Goal: Task Accomplishment & Management: Manage account settings

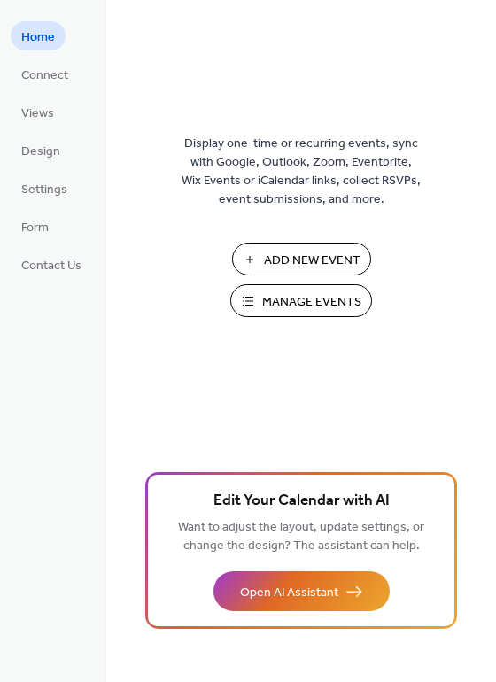
click at [340, 303] on span "Manage Events" at bounding box center [311, 302] width 99 height 19
click at [46, 143] on span "Design" at bounding box center [40, 152] width 39 height 19
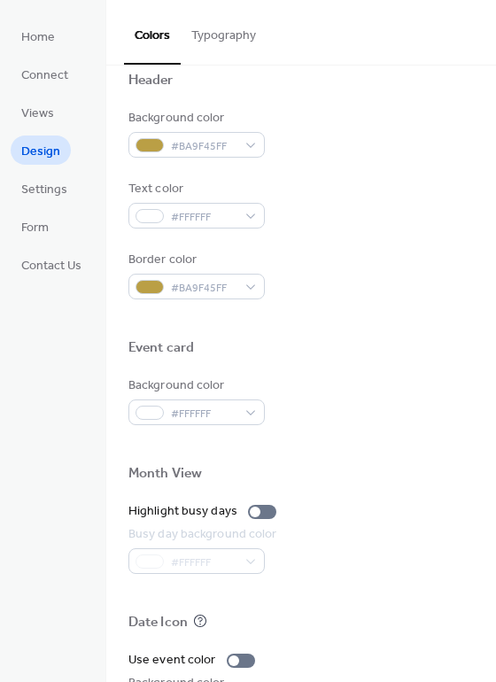
scroll to position [759, 0]
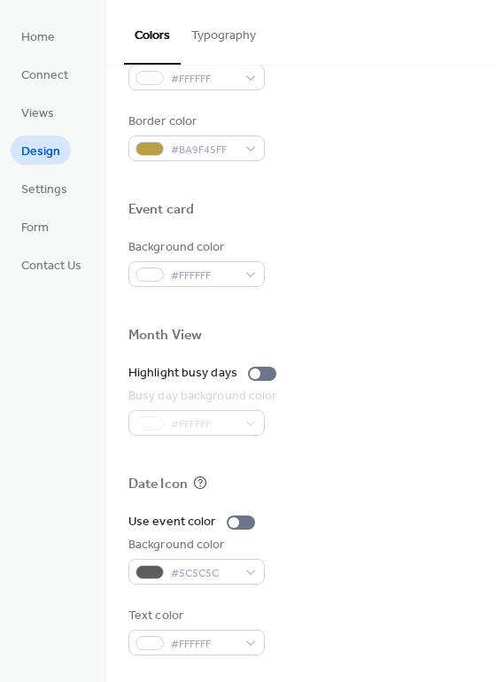
click at [42, 191] on span "Settings" at bounding box center [44, 190] width 46 height 19
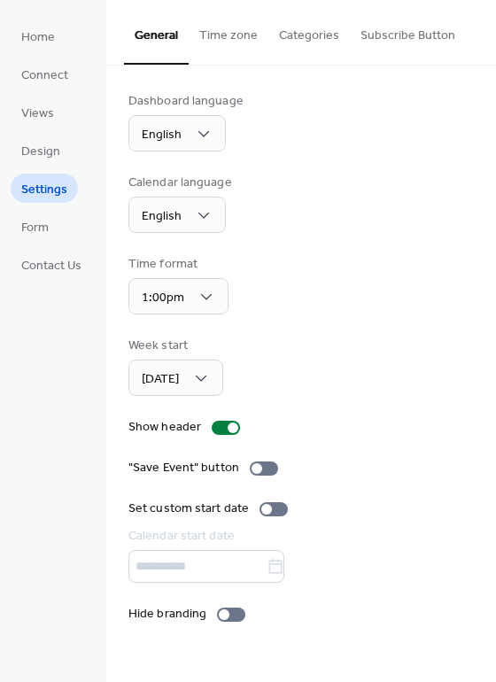
click at [40, 38] on span "Home" at bounding box center [38, 37] width 34 height 19
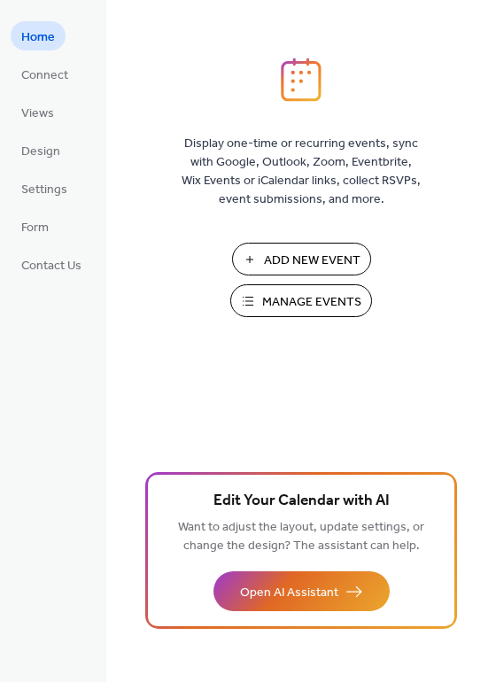
click at [42, 144] on span "Design" at bounding box center [40, 152] width 39 height 19
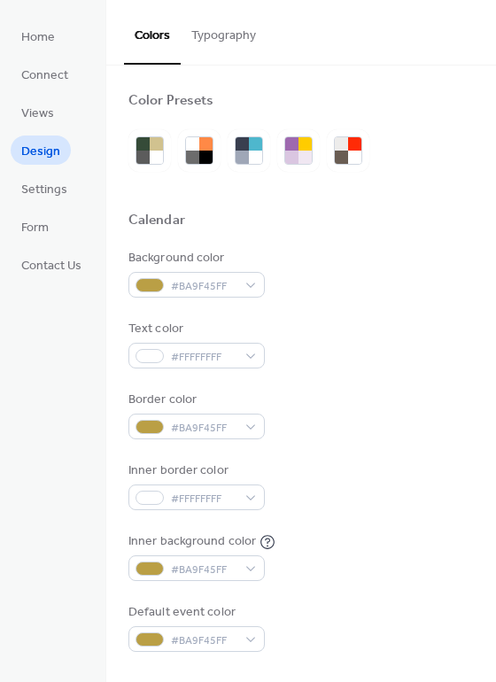
click at [228, 40] on button "Typography" at bounding box center [224, 31] width 86 height 63
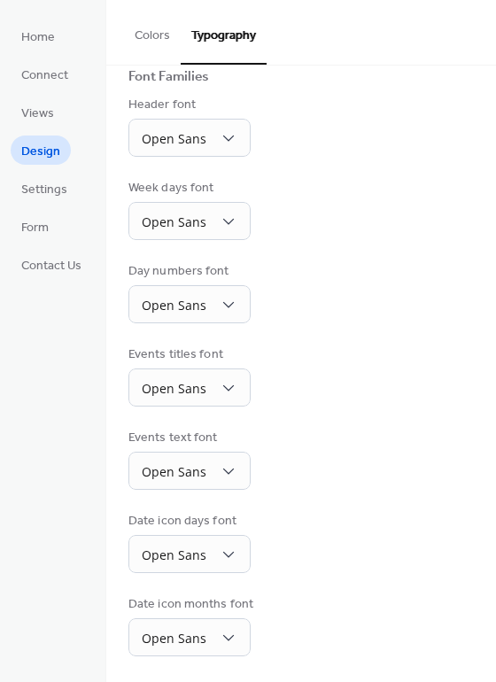
scroll to position [129, 0]
click at [48, 195] on span "Settings" at bounding box center [44, 190] width 46 height 19
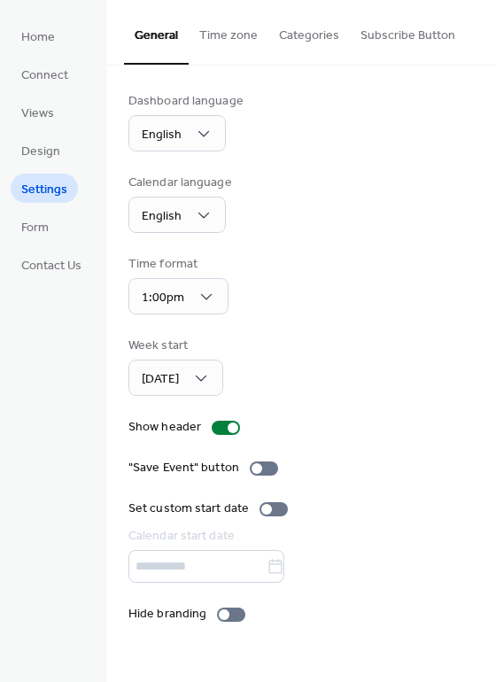
click at [227, 38] on button "Time zone" at bounding box center [229, 31] width 80 height 63
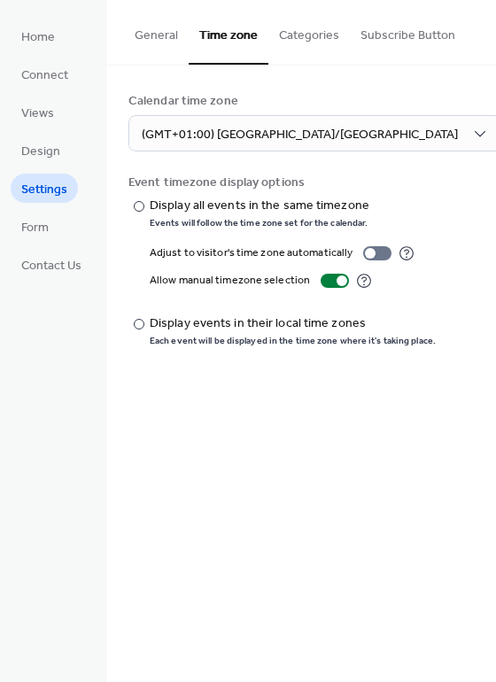
click at [312, 30] on button "Categories" at bounding box center [310, 31] width 82 height 63
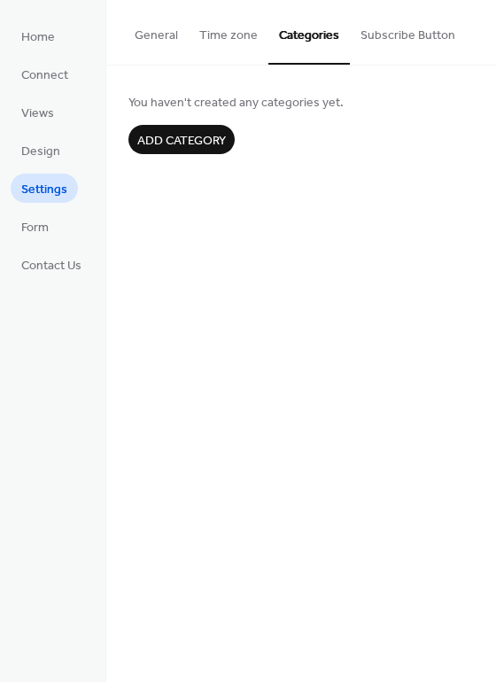
click at [390, 32] on button "Subscribe Button" at bounding box center [408, 31] width 116 height 63
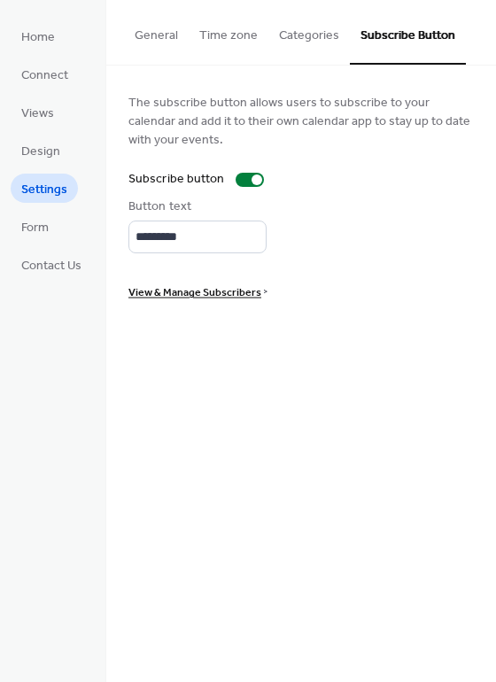
click at [160, 40] on button "General" at bounding box center [156, 31] width 65 height 63
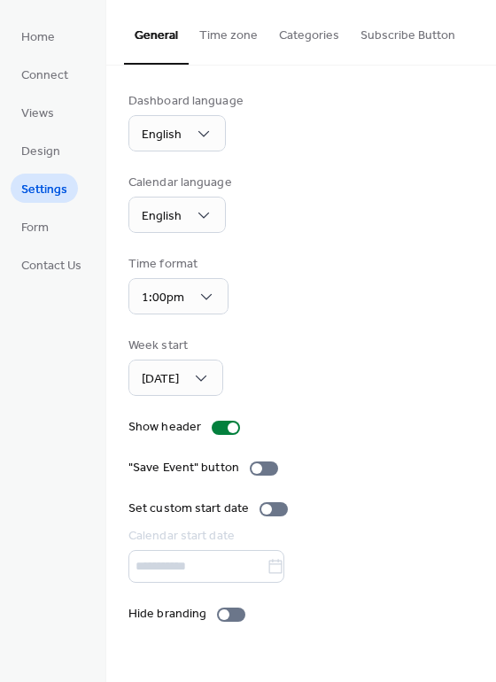
click at [42, 223] on span "Form" at bounding box center [34, 228] width 27 height 19
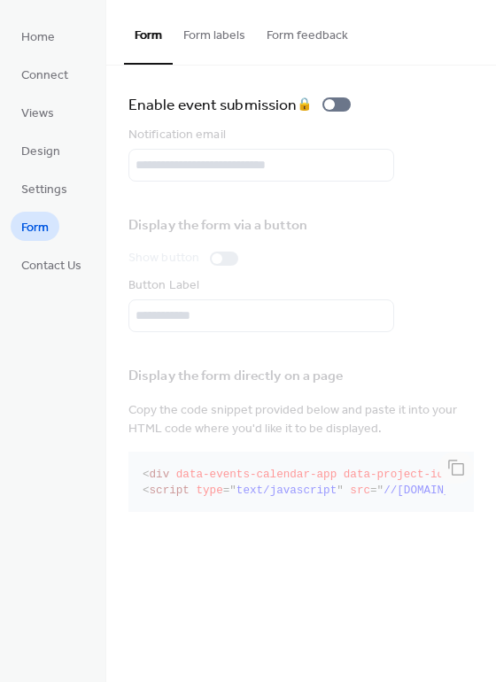
click at [58, 261] on span "Contact Us" at bounding box center [51, 266] width 60 height 19
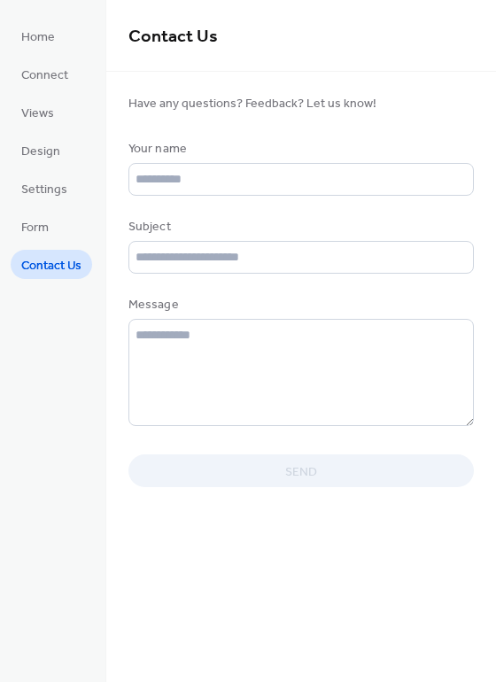
click at [46, 44] on span "Home" at bounding box center [38, 37] width 34 height 19
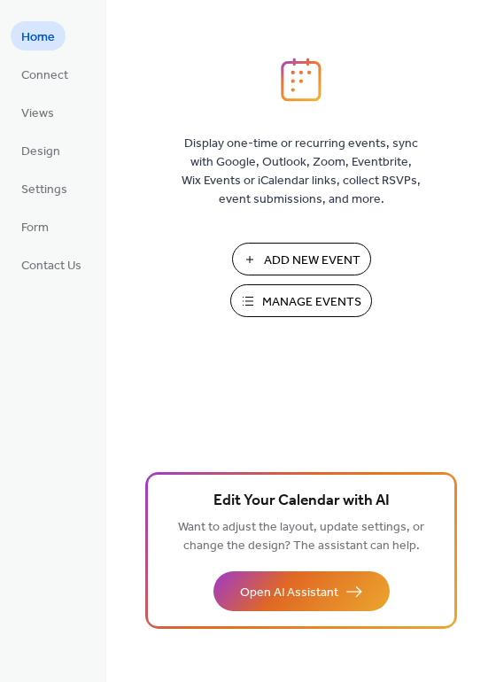
click at [336, 590] on span "Open AI Assistant" at bounding box center [289, 593] width 98 height 19
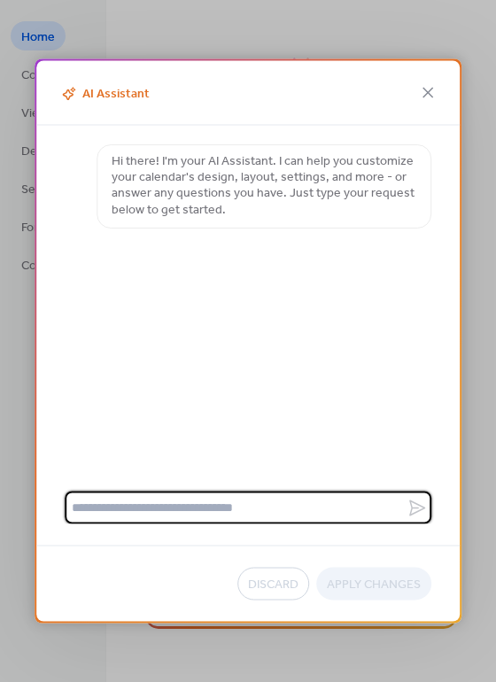
click at [304, 504] on textarea at bounding box center [236, 508] width 342 height 33
type textarea "**********"
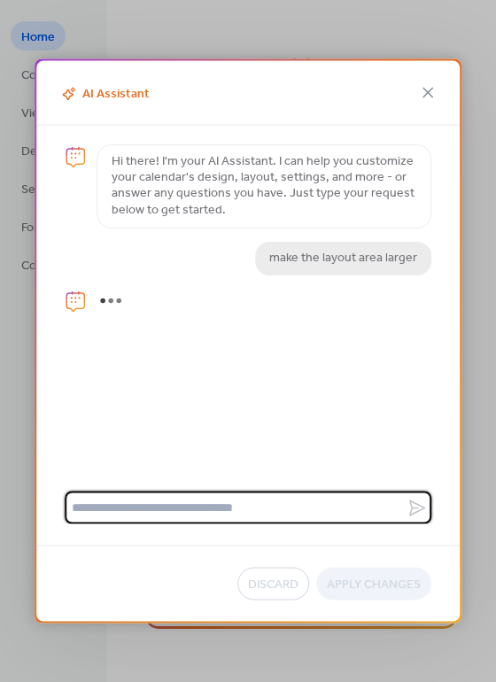
click at [20, 339] on div "AI Assistant Hi there! I'm your AI Assistant. I can help you customize your cal…" at bounding box center [248, 341] width 496 height 682
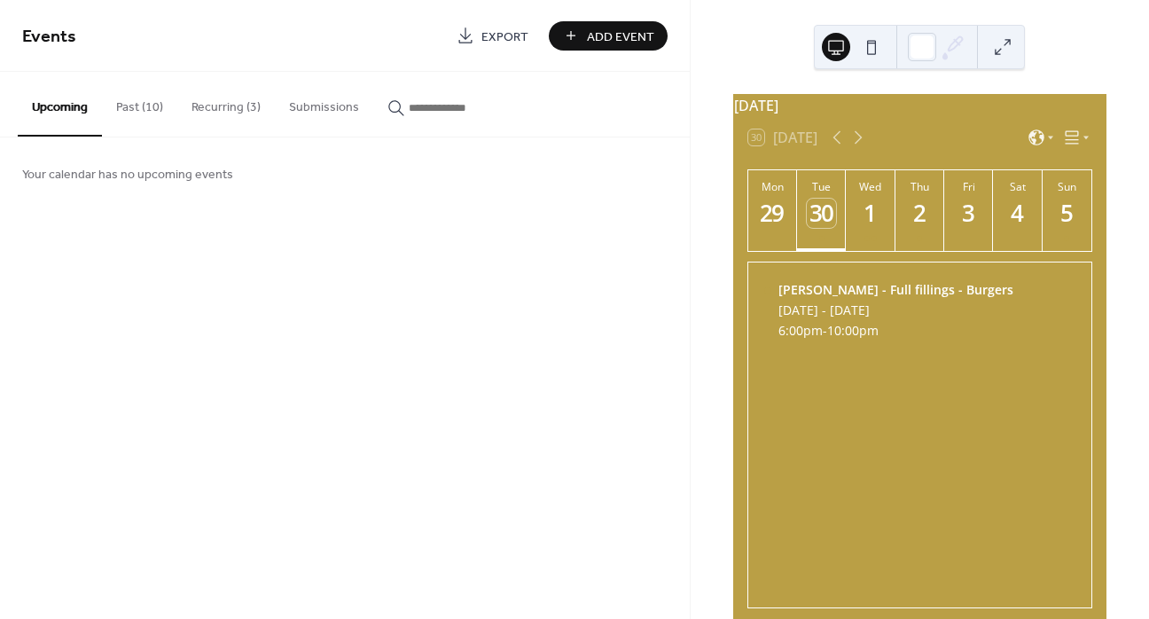
click at [834, 328] on div "Melanie Blatt - Full fillings - Burgers Tue, Sep 30 - Wed, Oct 1, 2025 6:00pm -…" at bounding box center [895, 311] width 235 height 61
click at [862, 339] on span "10:00pm" at bounding box center [852, 330] width 51 height 17
click at [132, 110] on button "Past (10)" at bounding box center [139, 103] width 75 height 63
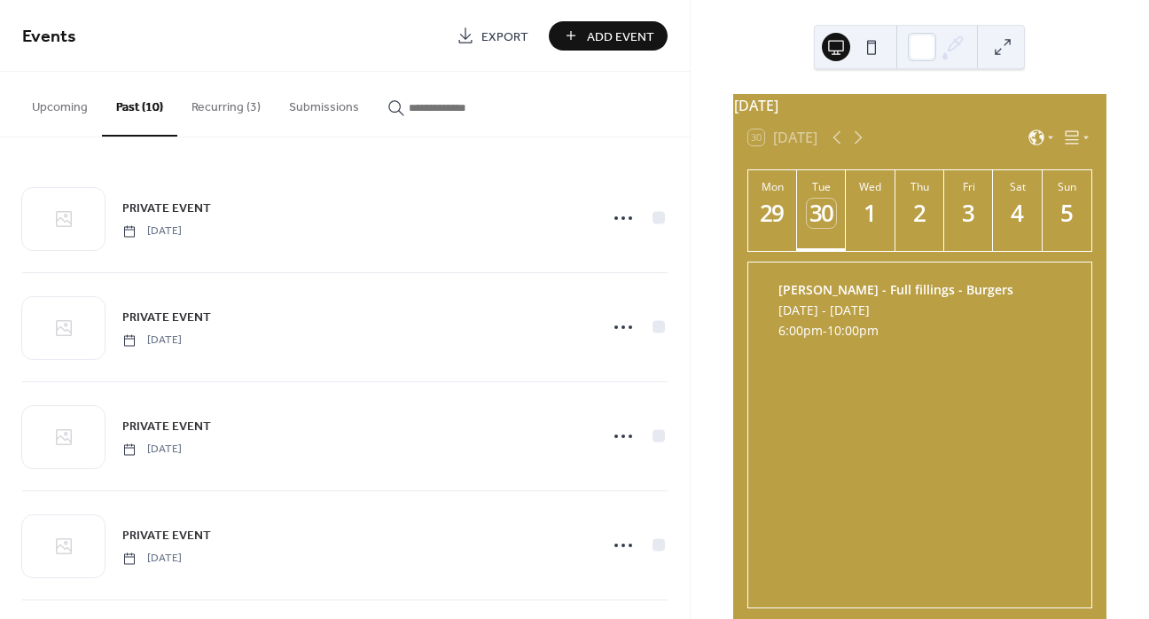
click at [220, 98] on button "Recurring (3)" at bounding box center [225, 103] width 97 height 63
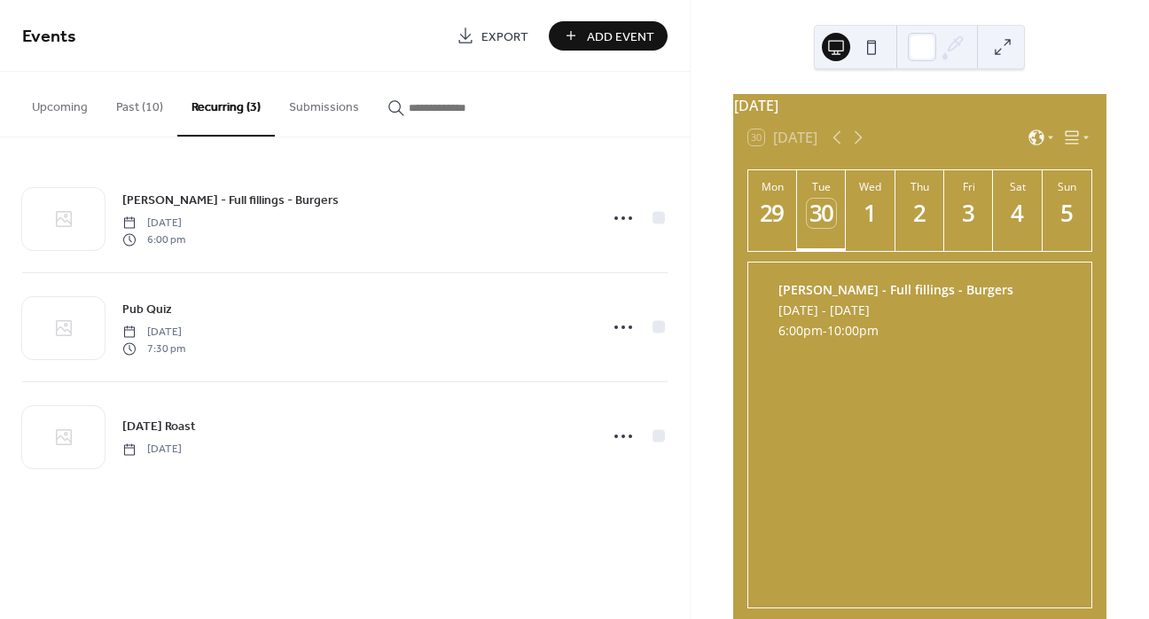
click at [623, 214] on icon at bounding box center [623, 218] width 28 height 28
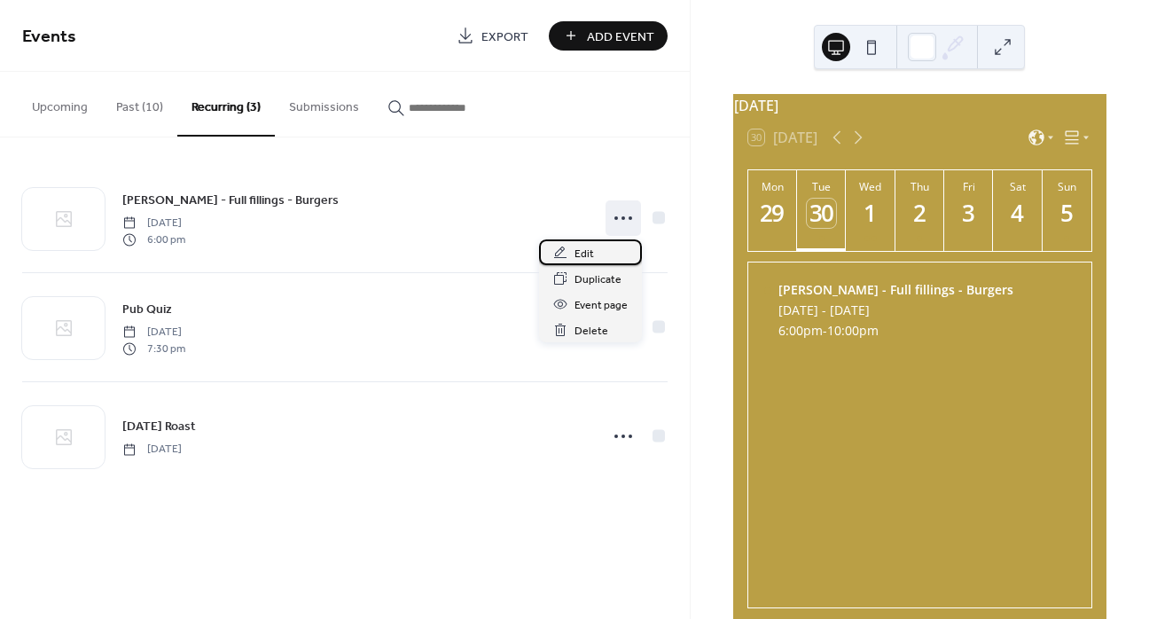
click at [591, 246] on span "Edit" at bounding box center [583, 254] width 19 height 19
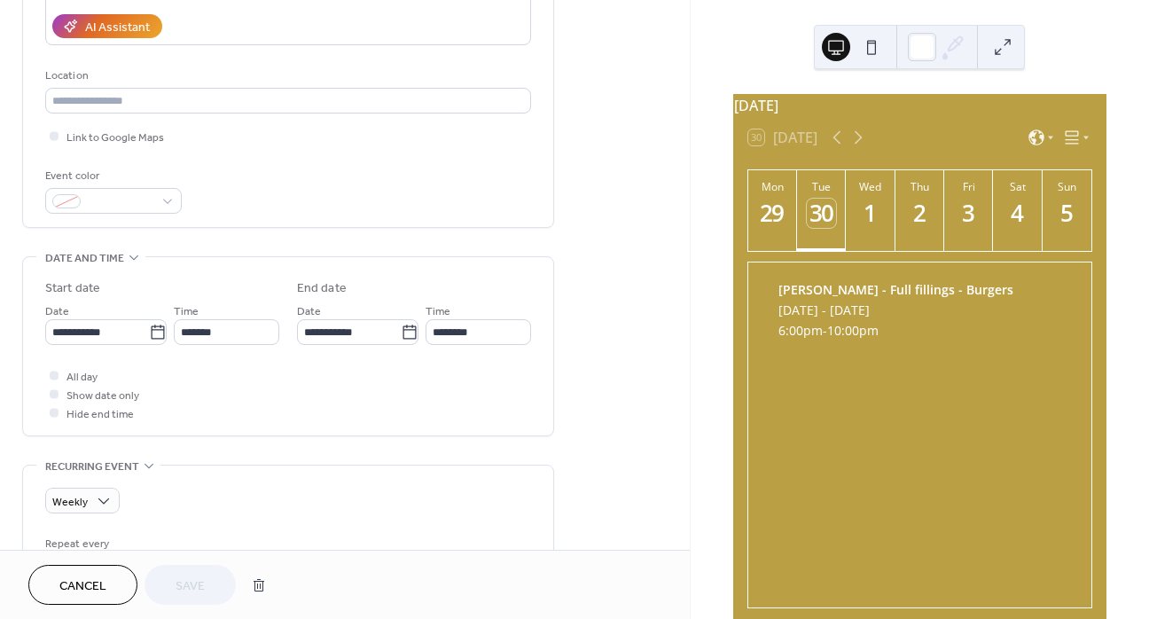
scroll to position [354, 0]
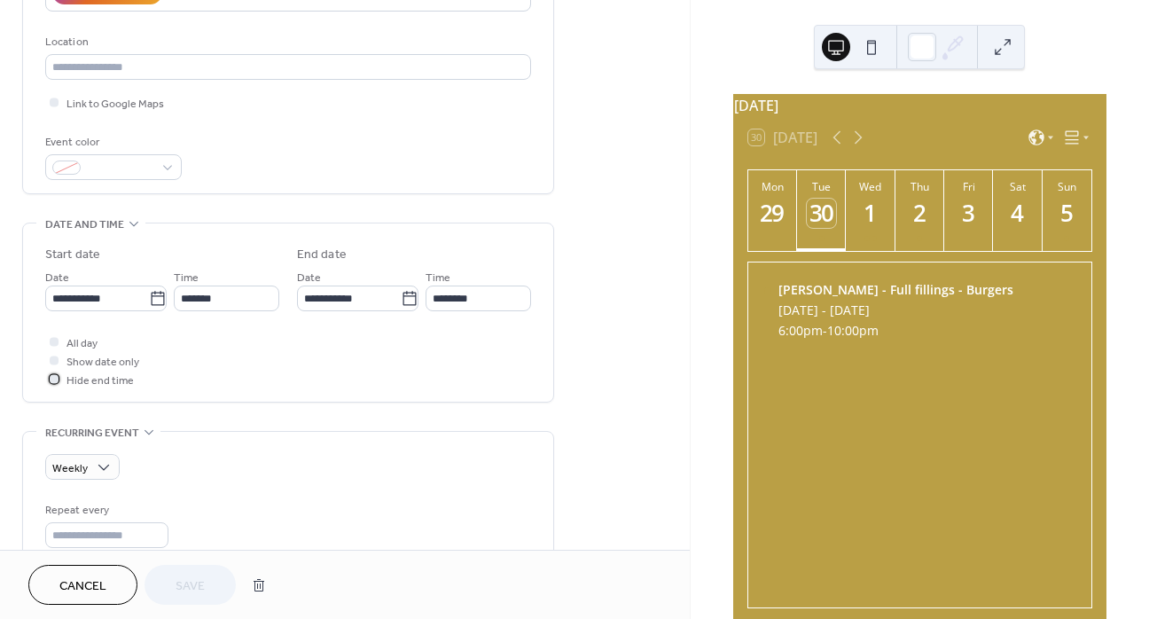
click at [55, 378] on div at bounding box center [54, 378] width 9 height 9
click at [54, 359] on div at bounding box center [54, 359] width 9 height 9
click at [53, 378] on icon at bounding box center [53, 379] width 4 height 4
click at [50, 359] on div at bounding box center [54, 359] width 9 height 9
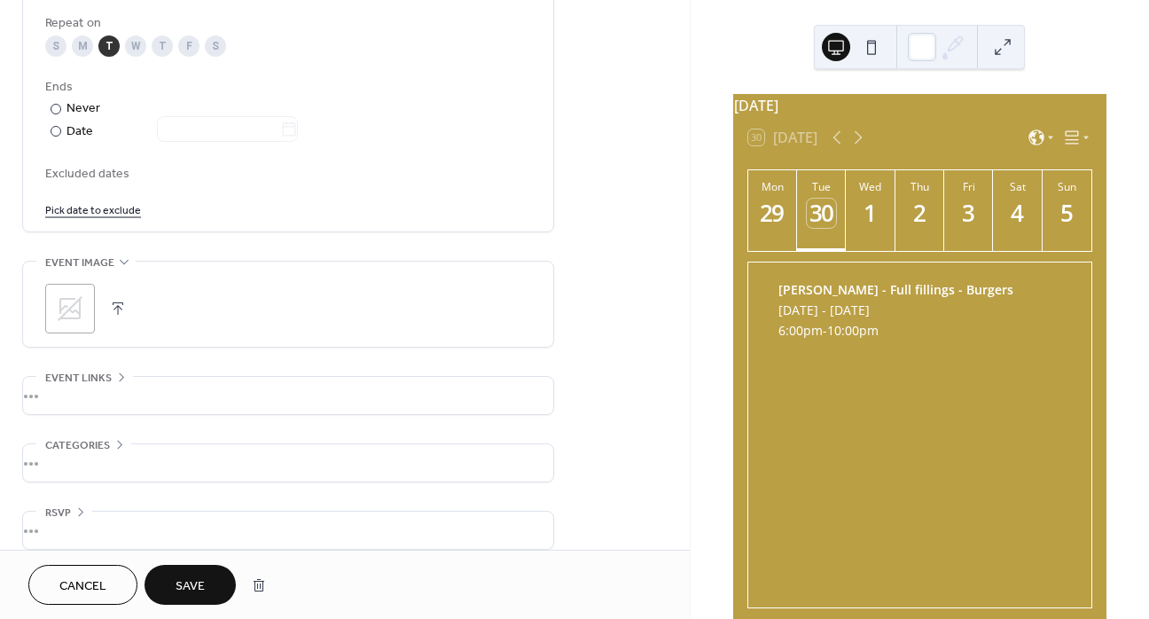
scroll to position [944, 0]
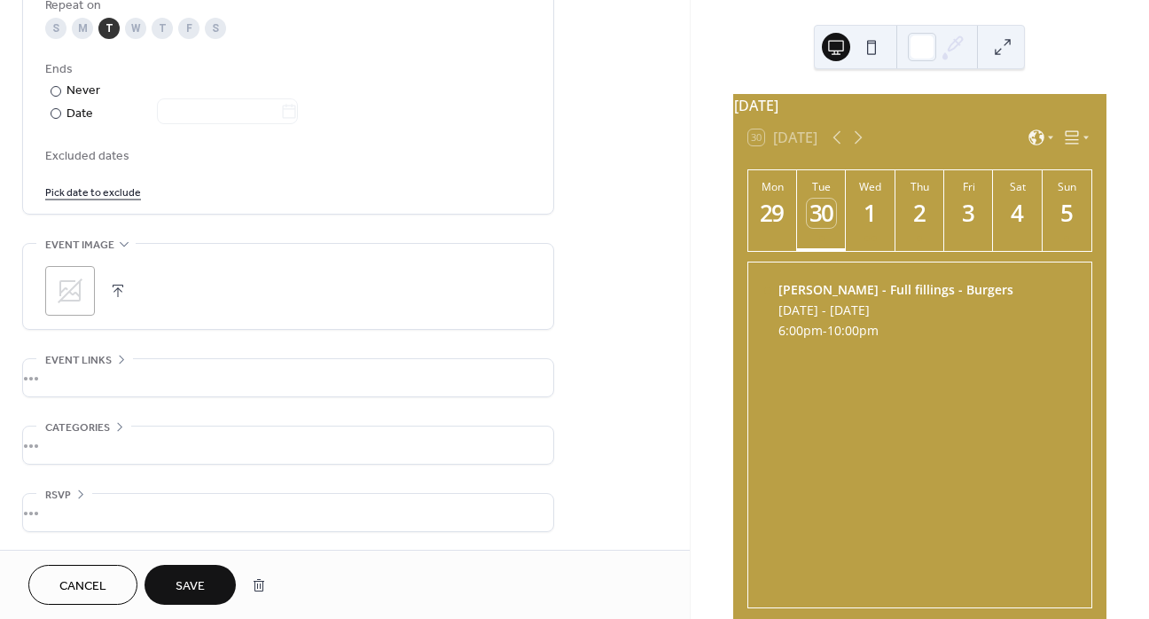
click at [203, 587] on span "Save" at bounding box center [189, 586] width 29 height 19
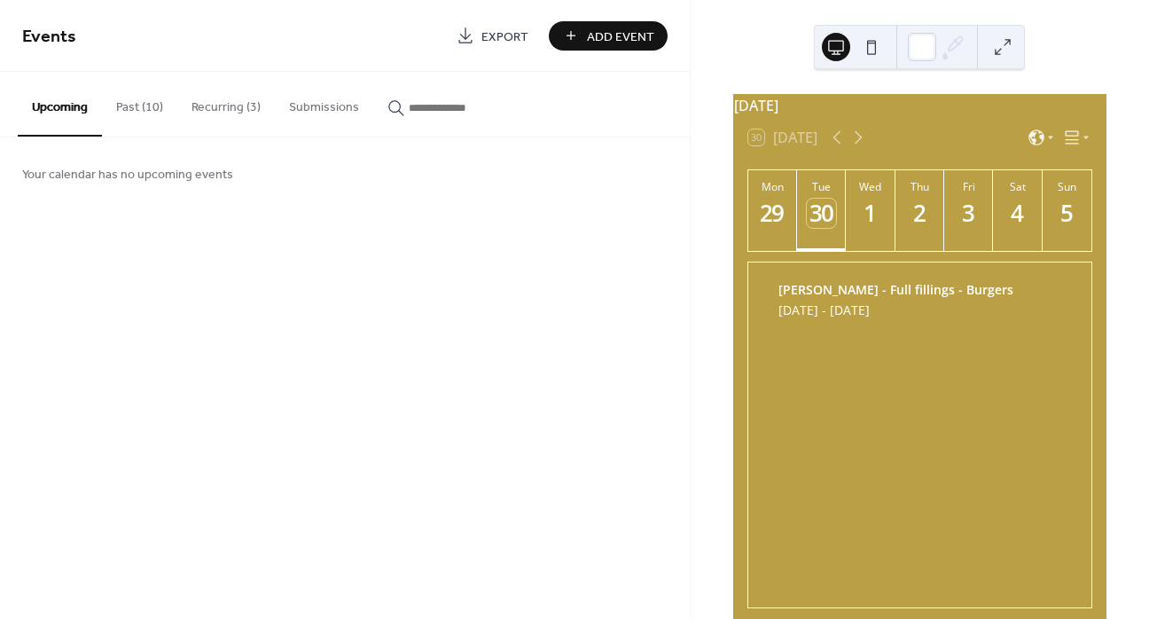
click at [149, 102] on button "Past (10)" at bounding box center [139, 103] width 75 height 63
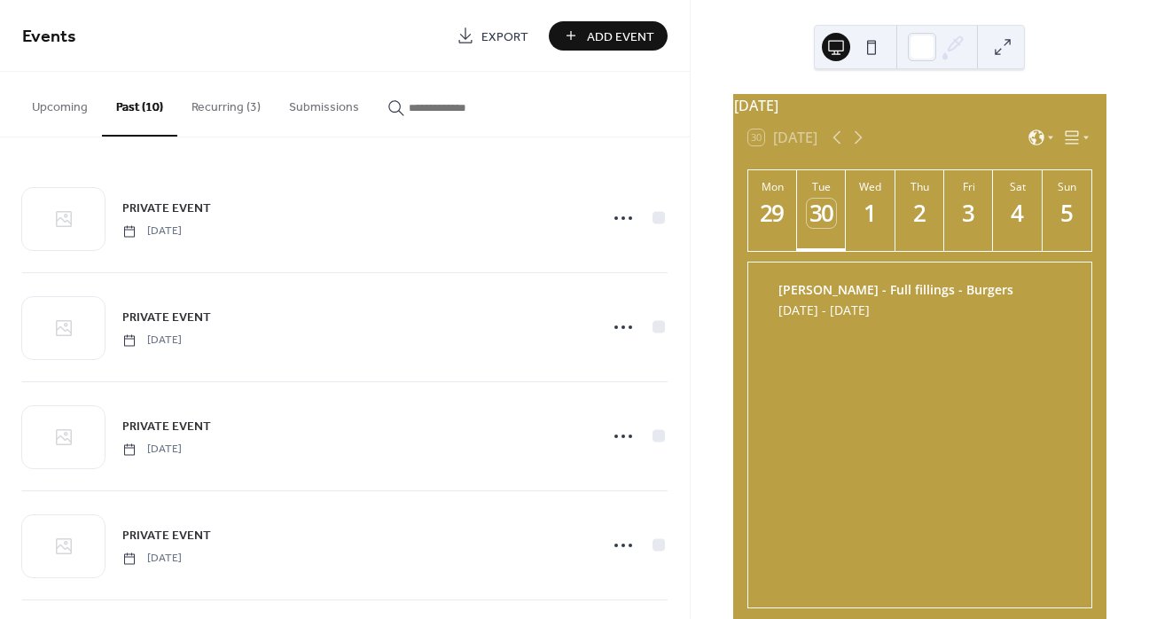
click at [240, 103] on button "Recurring (3)" at bounding box center [225, 103] width 97 height 63
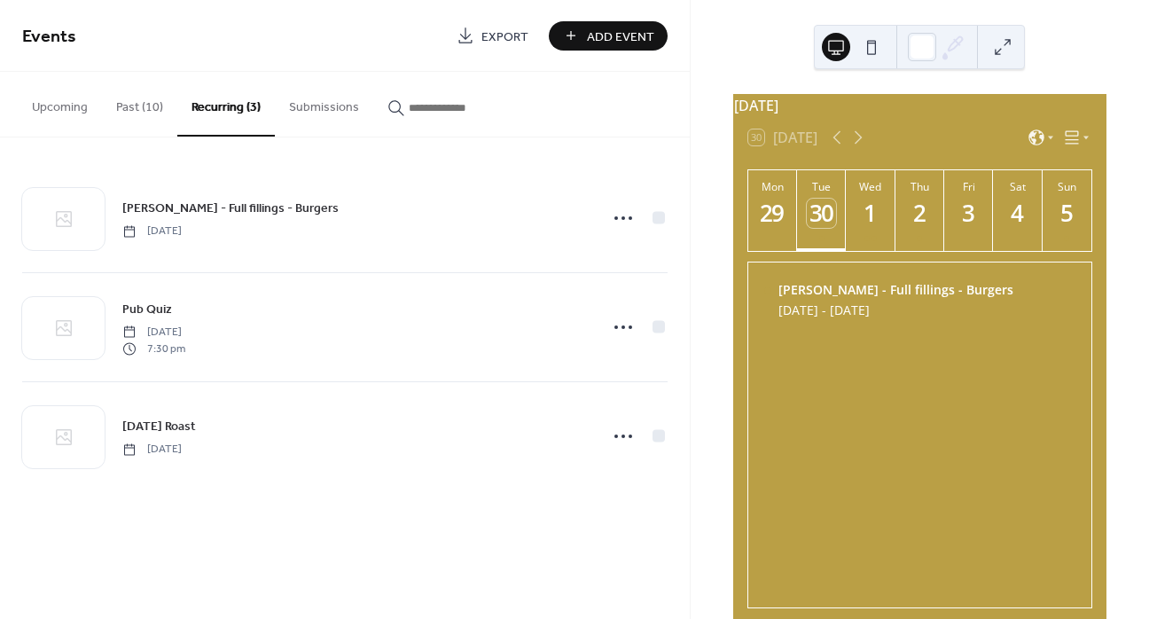
click at [524, 331] on div "Pub Quiz Wednesday, May 14, 2025 7:30 pm" at bounding box center [354, 327] width 464 height 57
click at [620, 218] on icon at bounding box center [623, 218] width 28 height 28
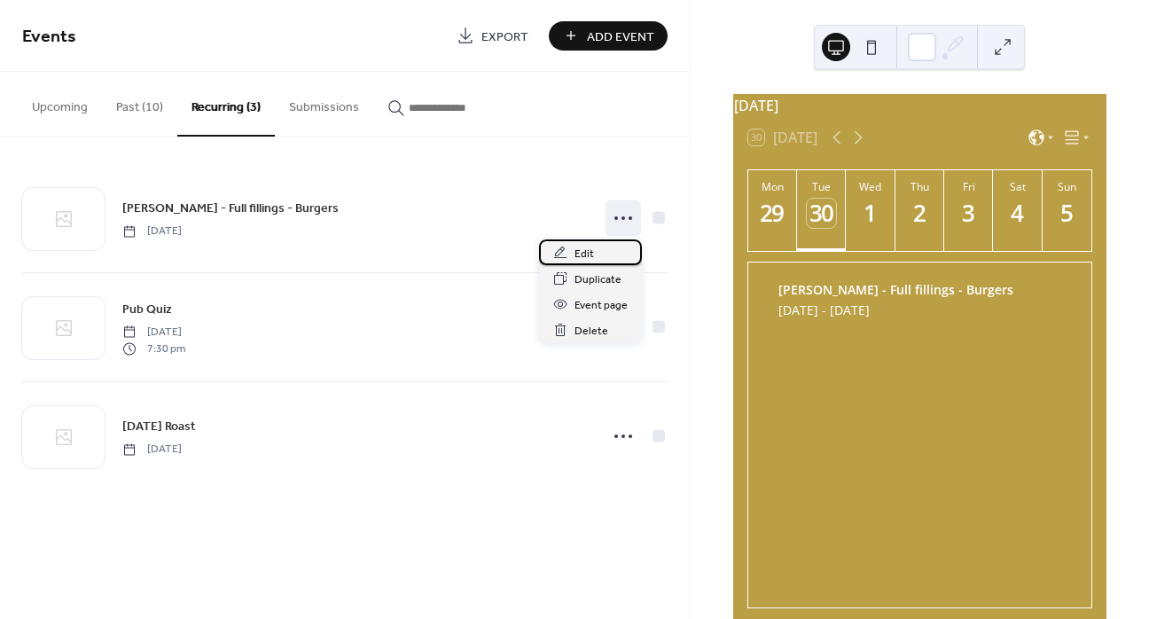
click at [589, 249] on span "Edit" at bounding box center [583, 254] width 19 height 19
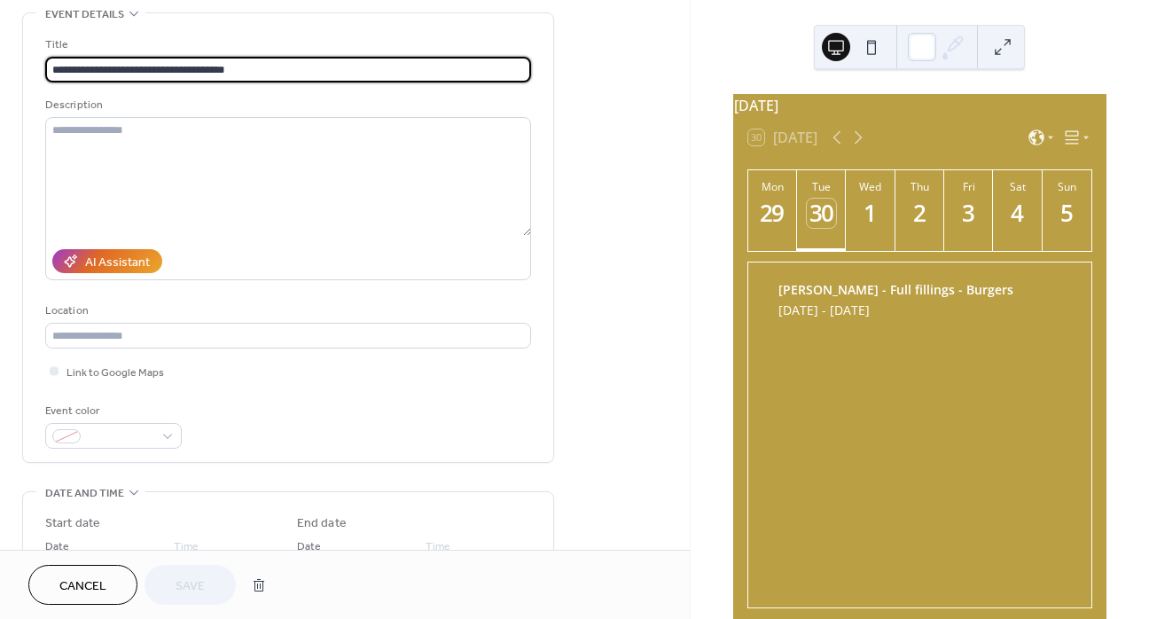
scroll to position [354, 0]
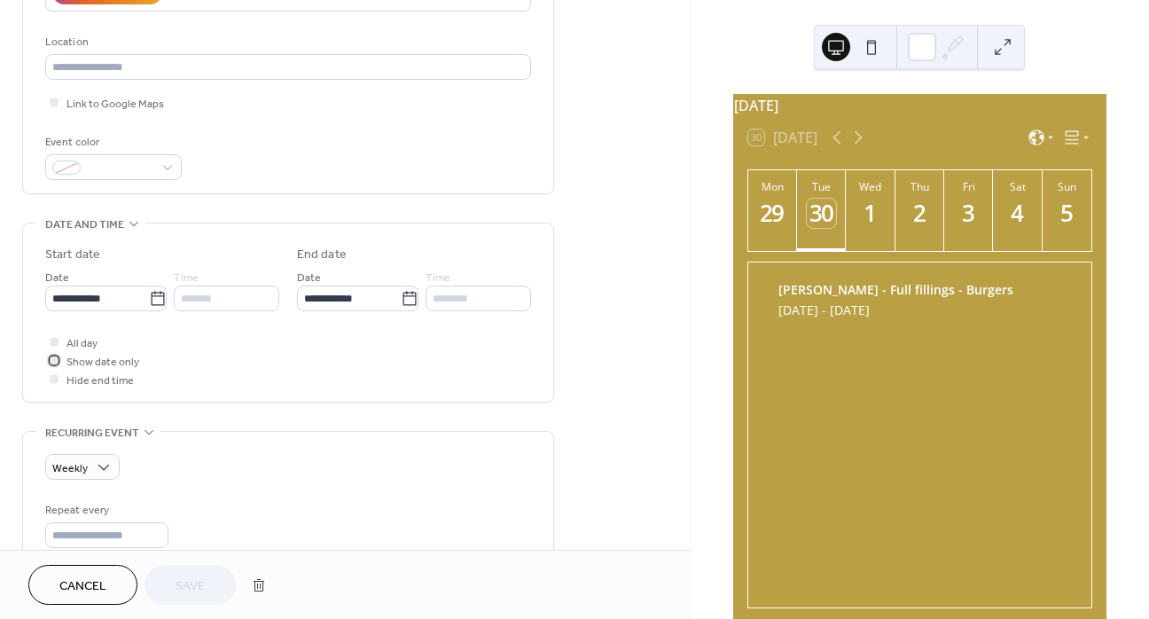
click at [53, 360] on icon at bounding box center [53, 360] width 4 height 4
click at [54, 377] on div at bounding box center [54, 378] width 9 height 9
click at [54, 377] on icon at bounding box center [53, 378] width 5 height 5
click at [54, 377] on div at bounding box center [54, 378] width 9 height 9
click at [51, 354] on div at bounding box center [54, 360] width 18 height 18
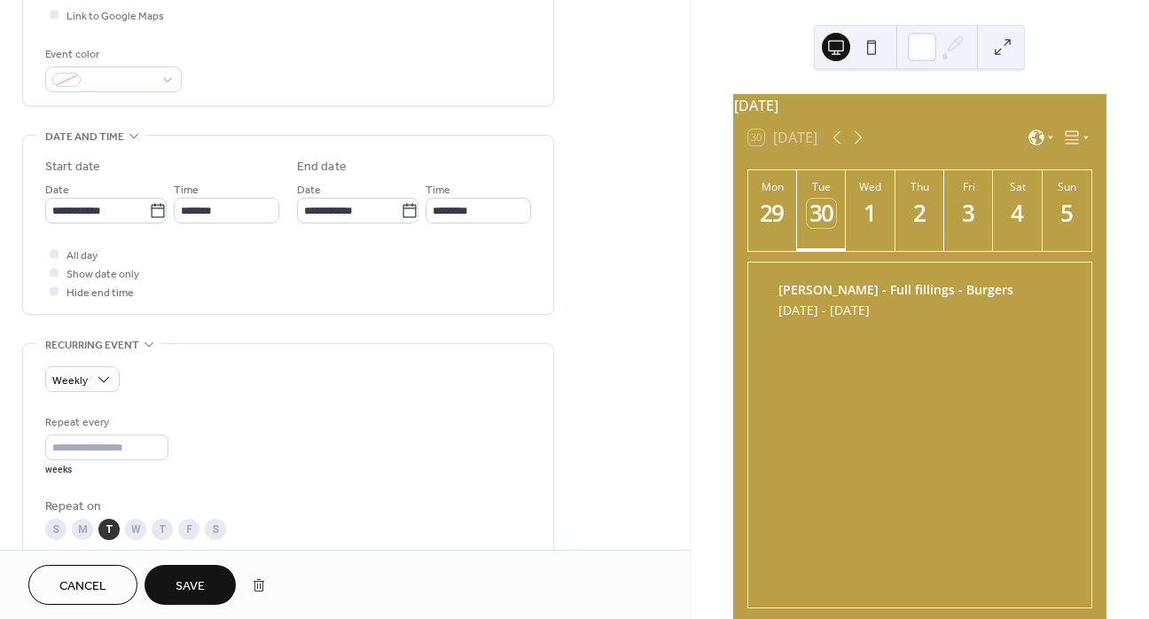
scroll to position [443, 0]
click at [202, 594] on span "Save" at bounding box center [189, 586] width 29 height 19
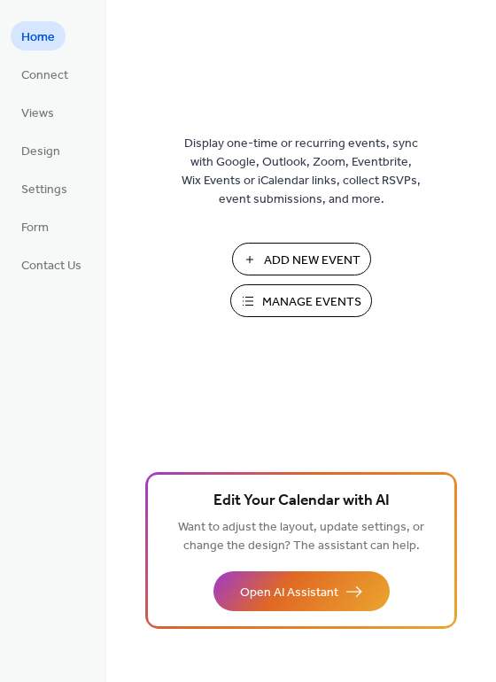
click at [55, 79] on span "Connect" at bounding box center [44, 75] width 47 height 19
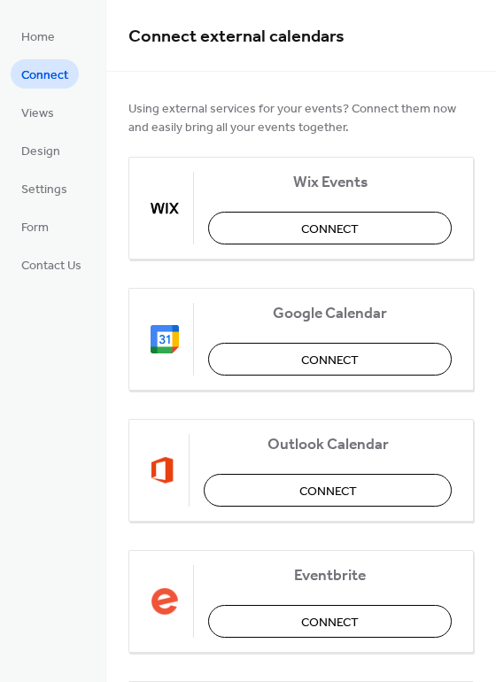
click at [48, 117] on span "Views" at bounding box center [37, 114] width 33 height 19
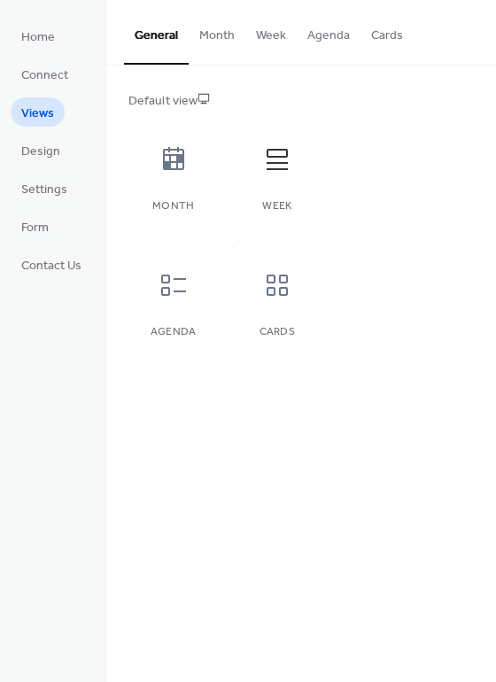
click at [189, 172] on div at bounding box center [173, 159] width 53 height 53
click at [287, 160] on icon at bounding box center [277, 159] width 28 height 28
click at [232, 35] on button "Month" at bounding box center [217, 31] width 57 height 63
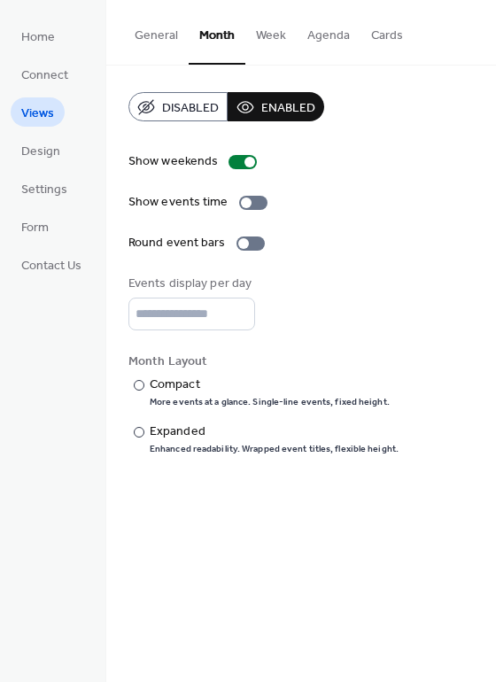
click at [168, 35] on button "General" at bounding box center [156, 31] width 65 height 63
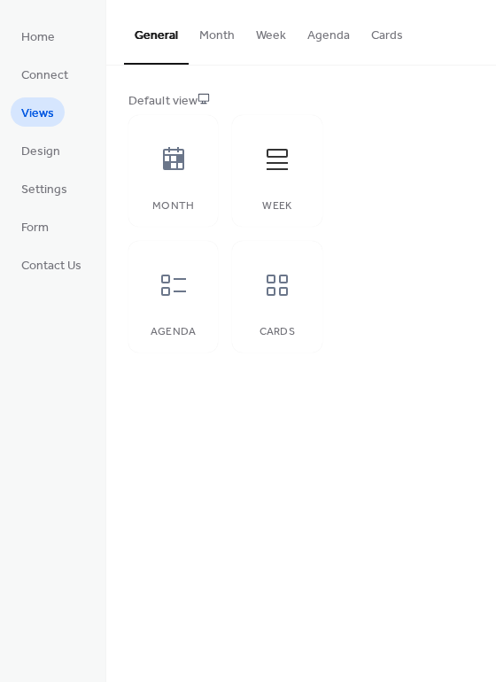
click at [283, 167] on icon at bounding box center [277, 159] width 28 height 28
click at [409, 178] on div "Default view Month Week Agenda Cards" at bounding box center [302, 222] width 346 height 261
click at [40, 149] on span "Design" at bounding box center [40, 152] width 39 height 19
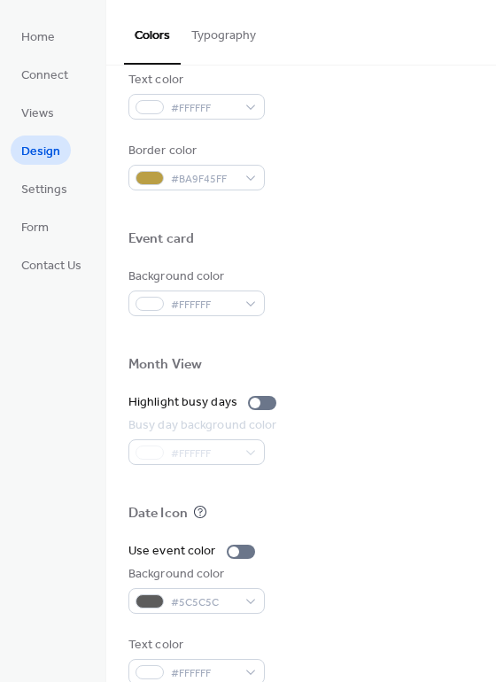
scroll to position [759, 0]
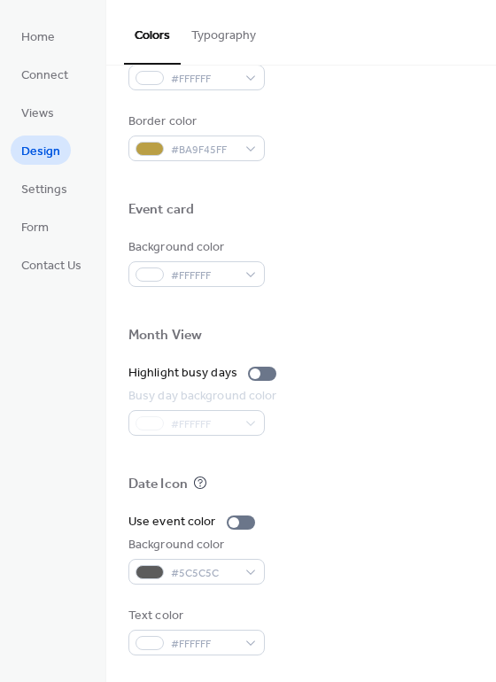
click at [46, 185] on span "Settings" at bounding box center [44, 190] width 46 height 19
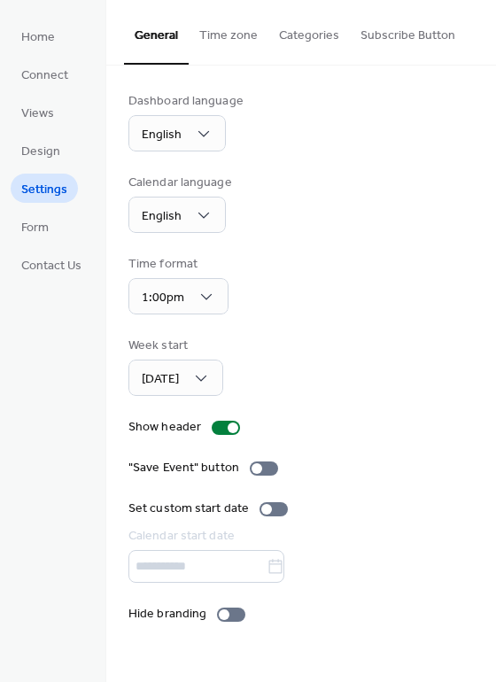
click at [221, 36] on button "Time zone" at bounding box center [229, 31] width 80 height 63
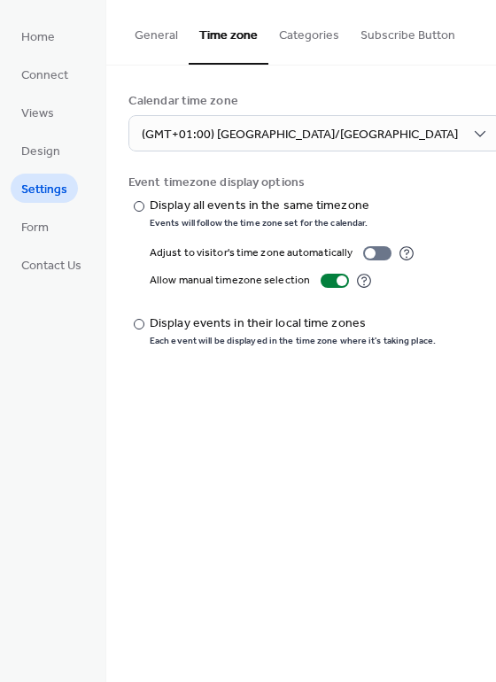
click at [296, 30] on button "Categories" at bounding box center [310, 31] width 82 height 63
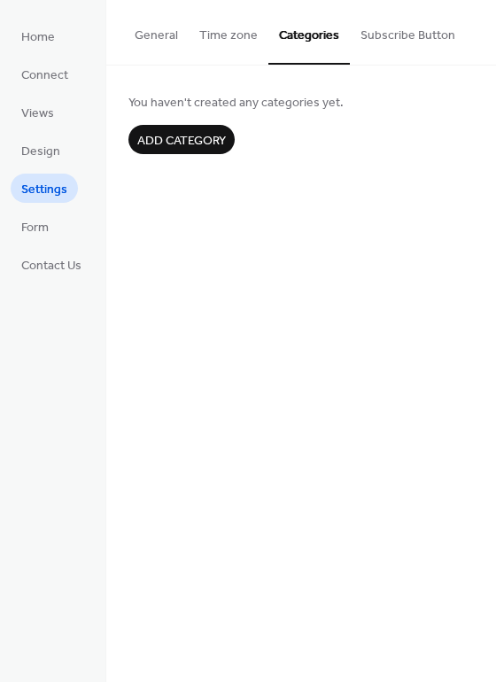
click at [399, 39] on button "Subscribe Button" at bounding box center [408, 31] width 116 height 63
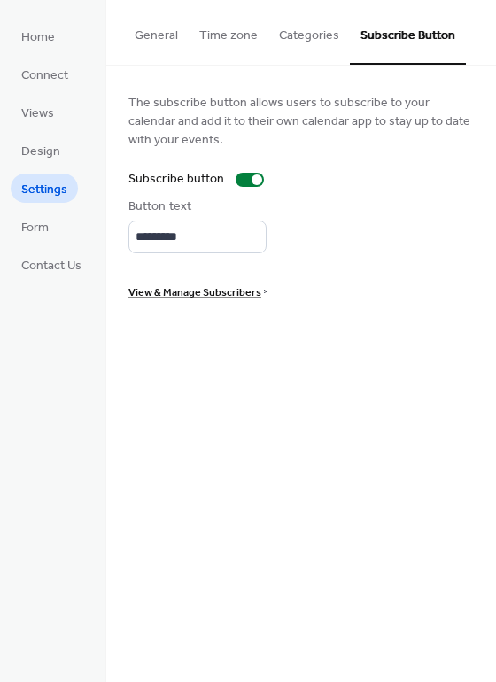
click at [34, 228] on span "Form" at bounding box center [34, 228] width 27 height 19
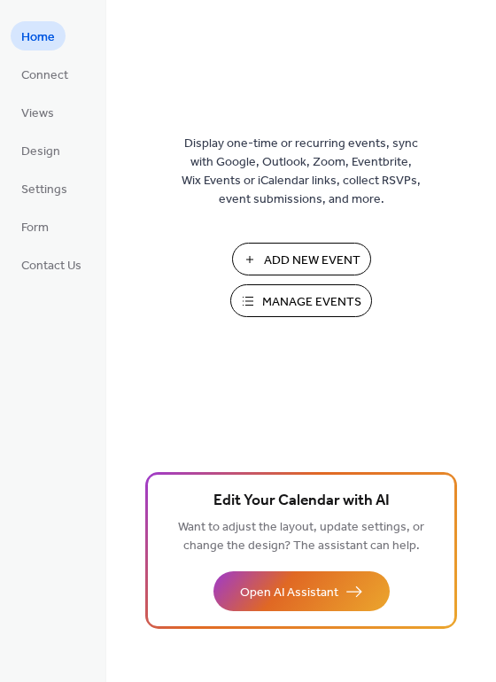
click at [58, 76] on span "Connect" at bounding box center [44, 75] width 47 height 19
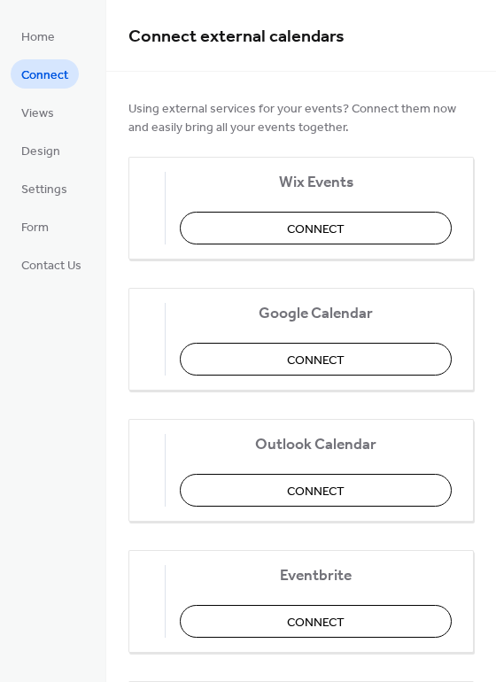
click at [39, 113] on span "Views" at bounding box center [37, 114] width 33 height 19
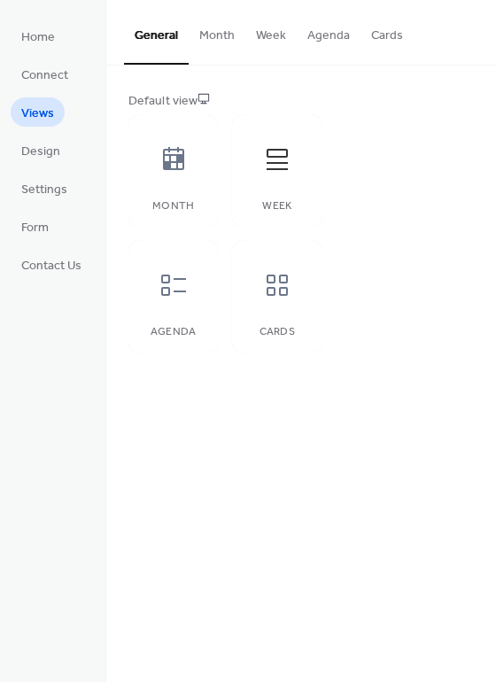
click at [212, 39] on button "Month" at bounding box center [217, 31] width 57 height 63
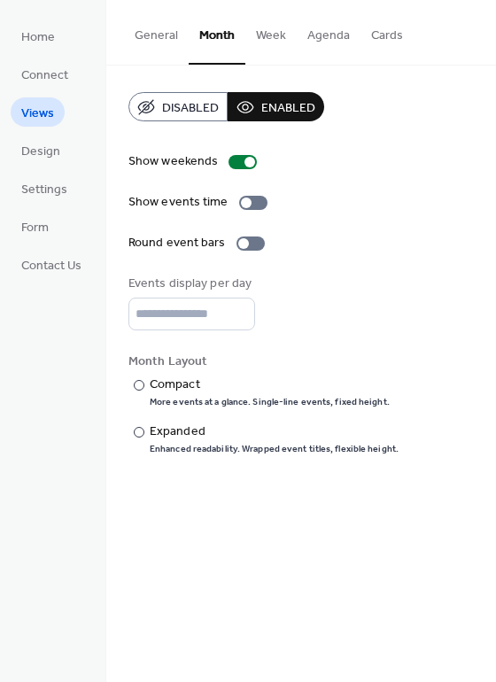
click at [164, 25] on button "General" at bounding box center [156, 31] width 65 height 63
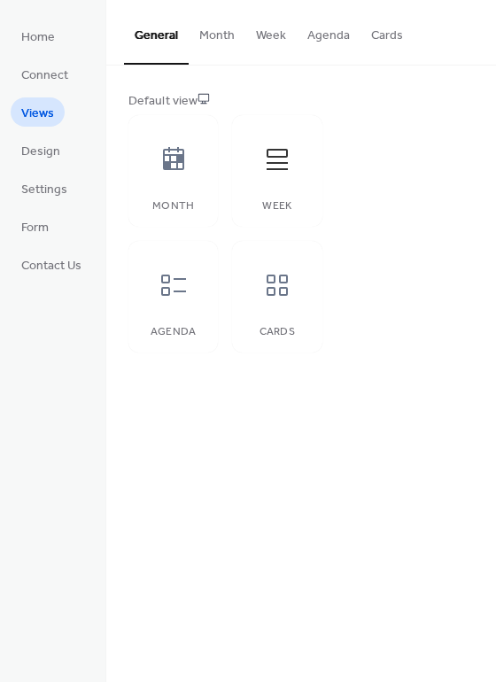
click at [276, 43] on button "Week" at bounding box center [270, 31] width 51 height 63
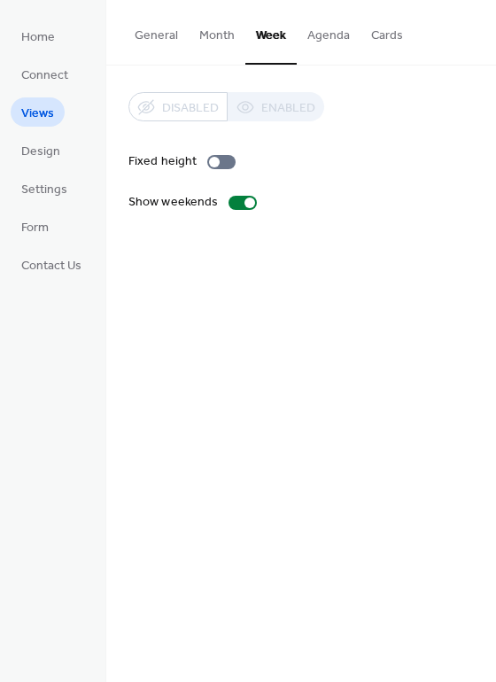
click at [228, 37] on button "Month" at bounding box center [217, 31] width 57 height 63
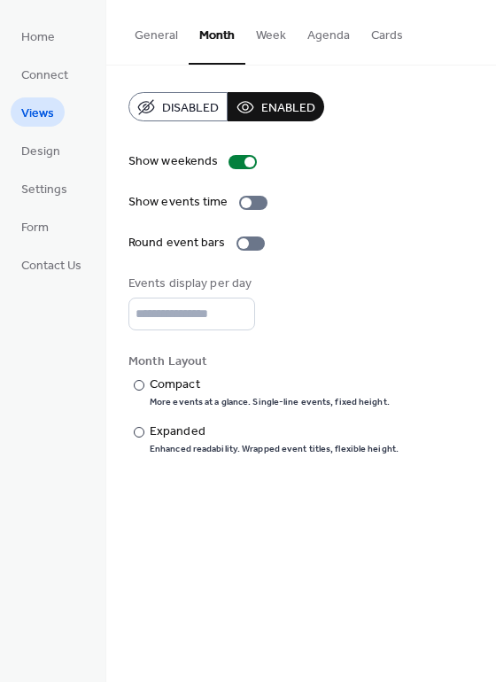
click at [160, 37] on button "General" at bounding box center [156, 31] width 65 height 63
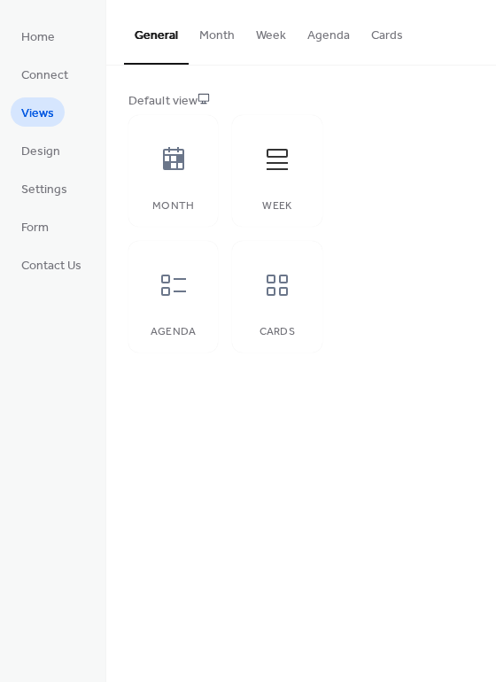
click at [284, 279] on icon at bounding box center [277, 285] width 28 height 28
click at [168, 299] on icon at bounding box center [174, 285] width 28 height 28
click at [290, 171] on icon at bounding box center [277, 159] width 28 height 28
